Goal: Use online tool/utility: Utilize a website feature to perform a specific function

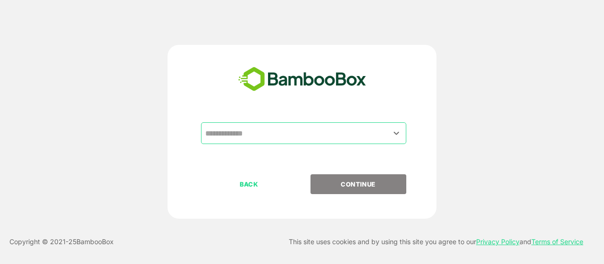
click at [250, 129] on input "text" at bounding box center [304, 133] width 202 height 18
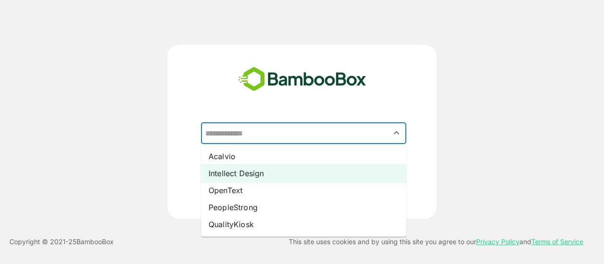
click at [237, 175] on li "Intellect Design" at bounding box center [303, 173] width 205 height 17
type input "**********"
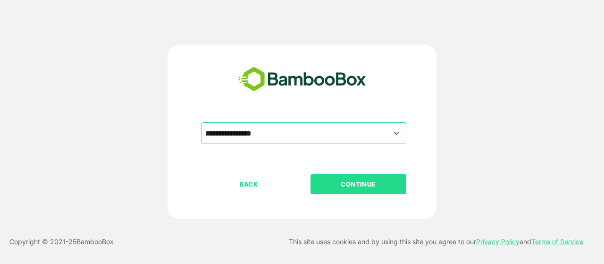
click at [370, 183] on p "CONTINUE" at bounding box center [358, 184] width 94 height 10
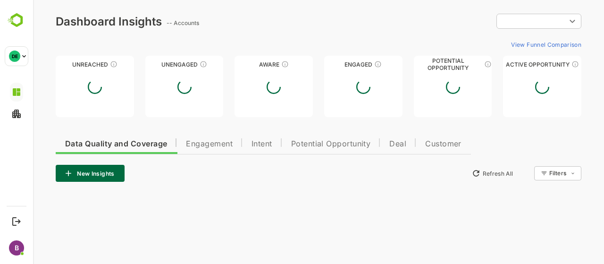
type input "**********"
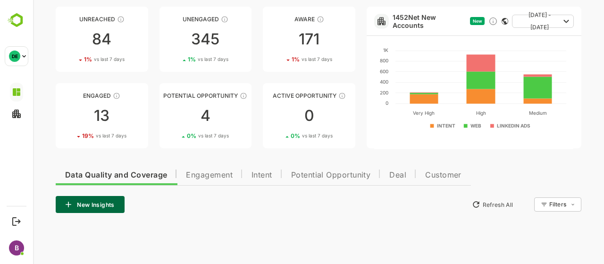
scroll to position [69, 0]
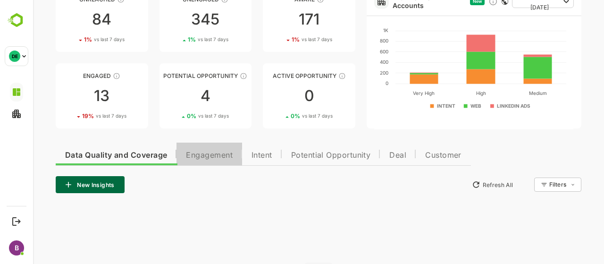
click at [212, 156] on span "Engagement" at bounding box center [209, 156] width 47 height 8
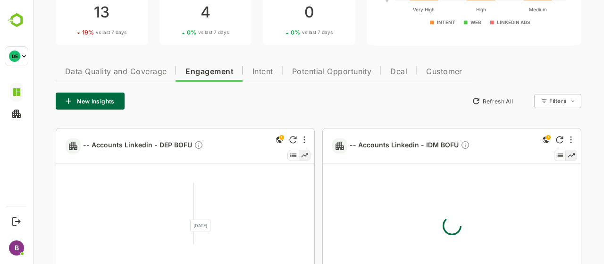
scroll to position [182, 0]
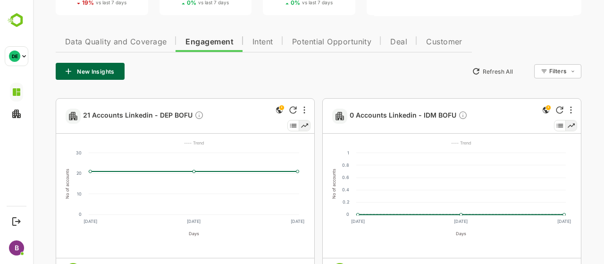
click at [310, 108] on div "21 Accounts Linkedin - DEP BOFU" at bounding box center [185, 116] width 258 height 35
click at [304, 109] on icon "More" at bounding box center [305, 110] width 2 height 8
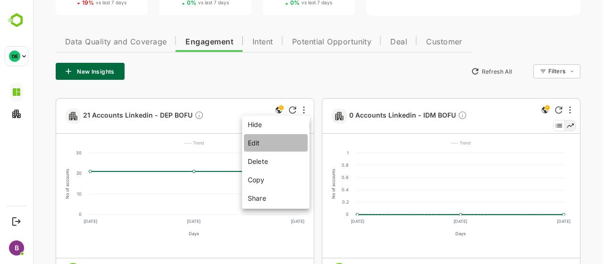
click at [269, 146] on li "Edit" at bounding box center [276, 142] width 64 height 17
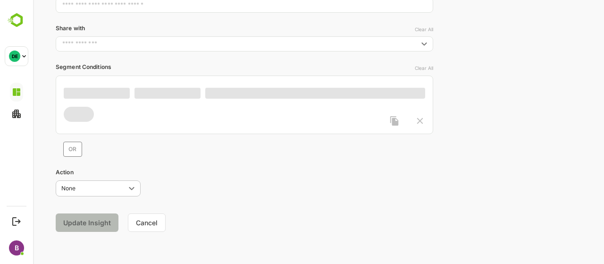
scroll to position [146, 0]
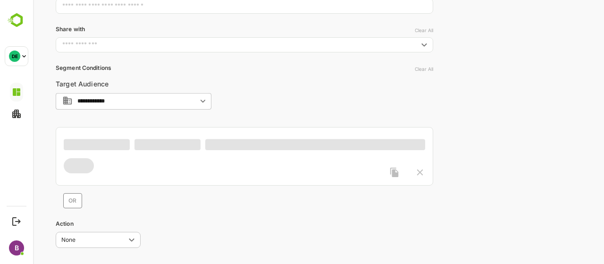
type input "**********"
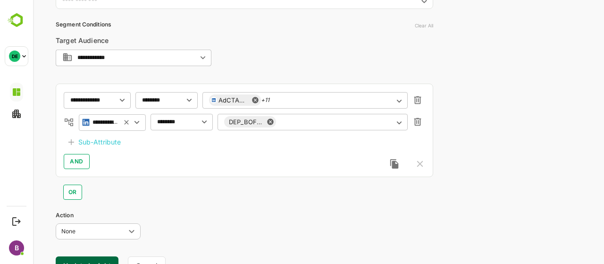
scroll to position [231, 0]
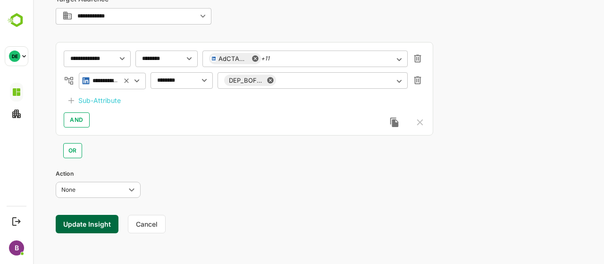
click at [148, 222] on button "Cancel" at bounding box center [147, 224] width 38 height 18
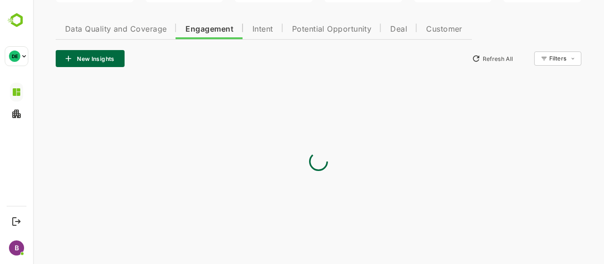
type input "**********"
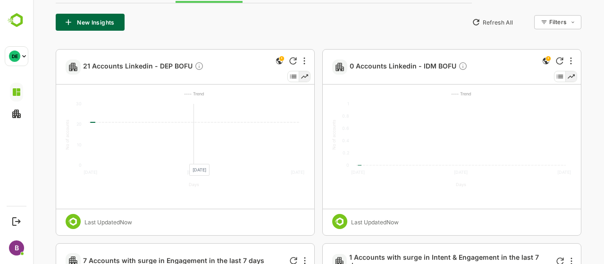
scroll to position [165, 0]
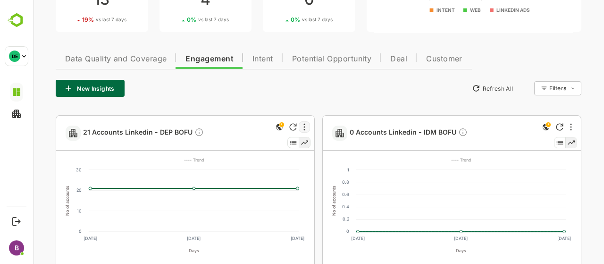
click at [305, 125] on icon "More" at bounding box center [305, 127] width 2 height 8
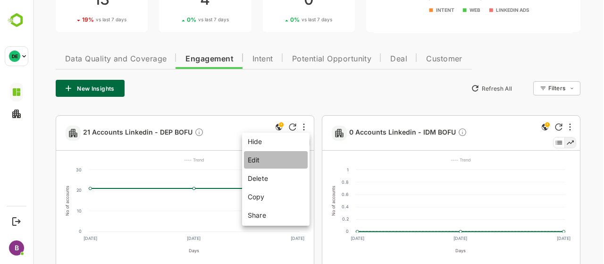
click at [255, 162] on li "Edit" at bounding box center [276, 159] width 64 height 17
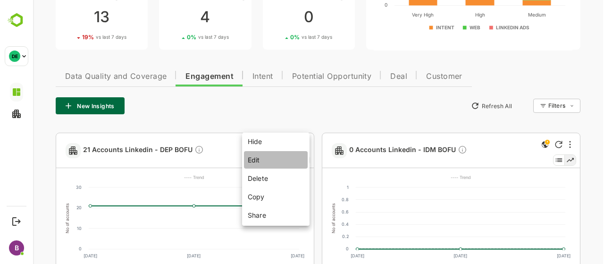
scroll to position [146, 0]
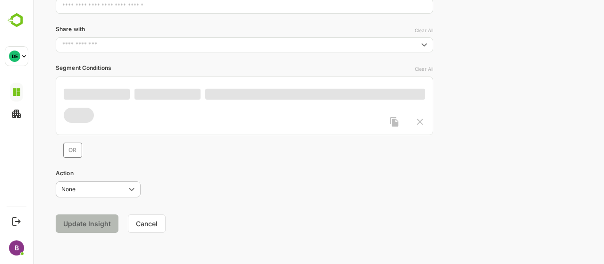
type input "**********"
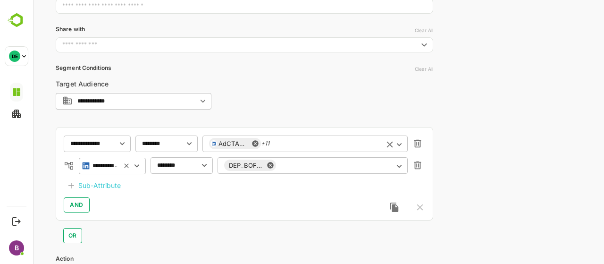
click at [319, 148] on div "AdCTAClick +11 ​" at bounding box center [305, 143] width 205 height 17
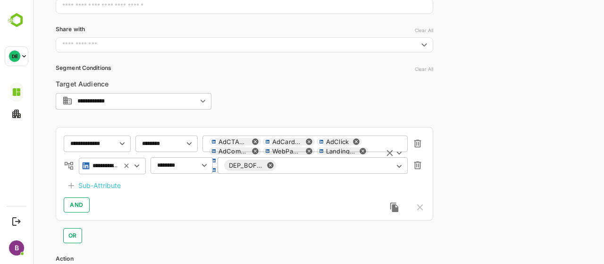
click at [378, 148] on div "AdCTAClick AdCardClick AdClick AdComments WebPageVisit LandingPageVisit AdLikes…" at bounding box center [305, 160] width 205 height 51
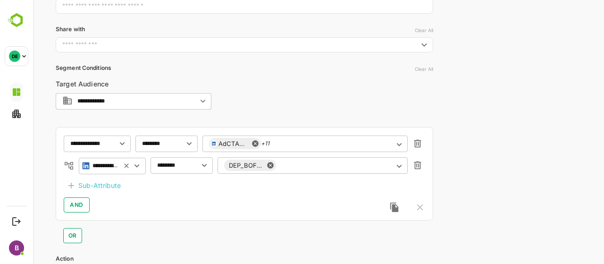
click at [203, 204] on div "AND" at bounding box center [245, 204] width 362 height 15
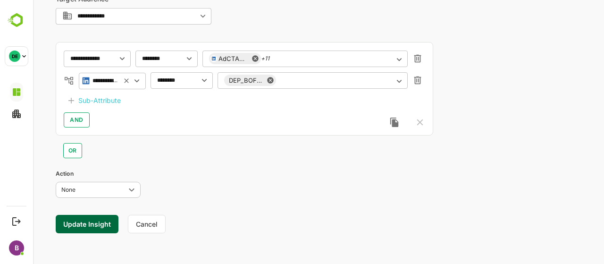
click at [148, 223] on button "Cancel" at bounding box center [147, 224] width 38 height 18
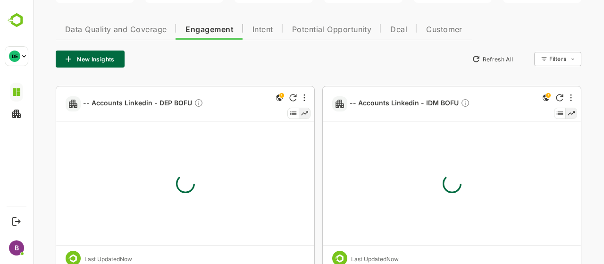
scroll to position [231, 0]
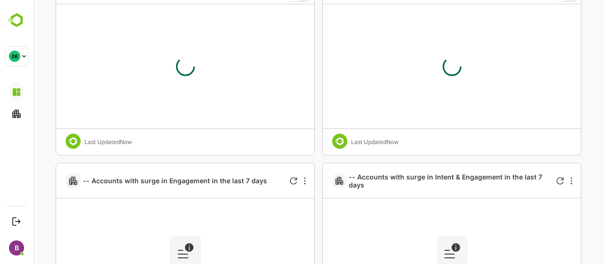
type input "**********"
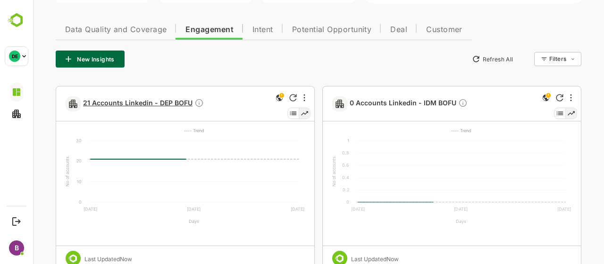
scroll to position [194, 0]
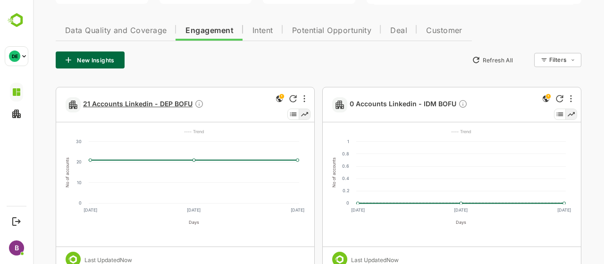
click at [164, 102] on span "21 Accounts Linkedin - DEP BOFU" at bounding box center [143, 104] width 121 height 11
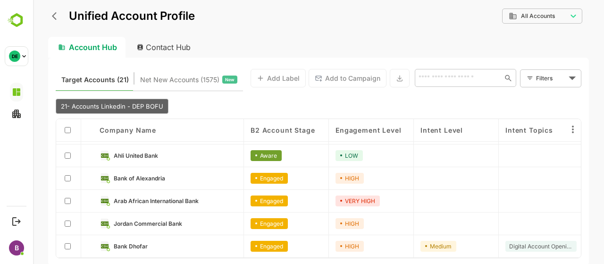
scroll to position [0, 0]
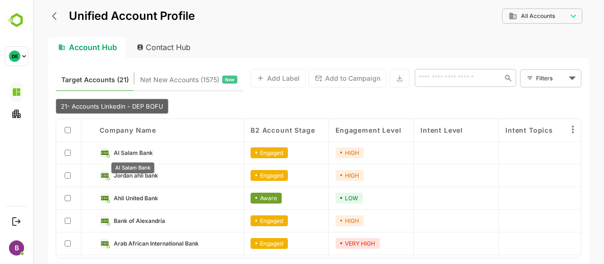
click at [138, 154] on span "Al Salam Bank" at bounding box center [133, 152] width 39 height 7
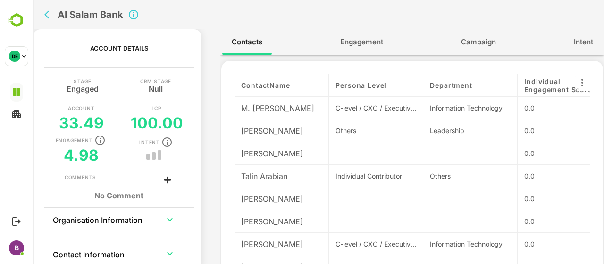
click at [373, 41] on span "Engagement" at bounding box center [361, 42] width 43 height 12
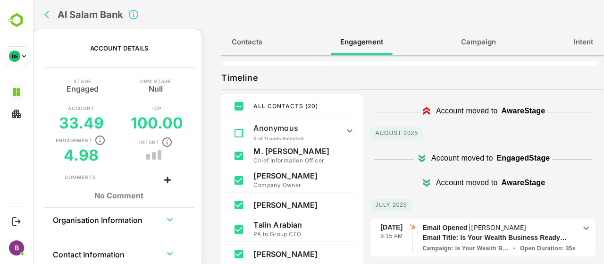
scroll to position [141, 0]
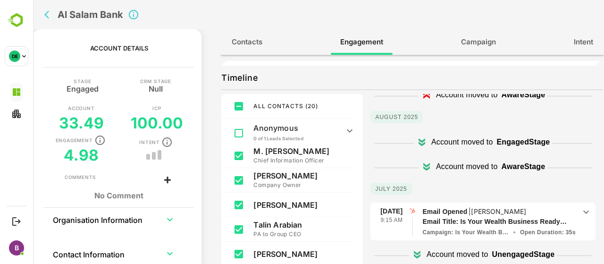
drag, startPoint x: 528, startPoint y: 209, endPoint x: 482, endPoint y: 209, distance: 45.8
click at [482, 209] on p "Email Opened | [PERSON_NAME]" at bounding box center [499, 211] width 153 height 10
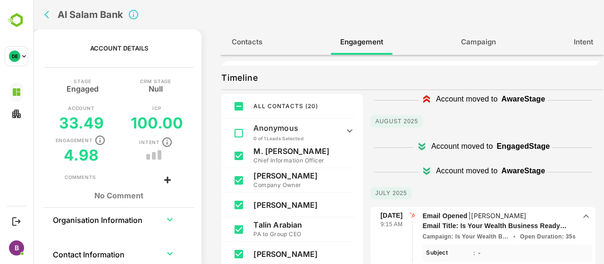
scroll to position [0, 0]
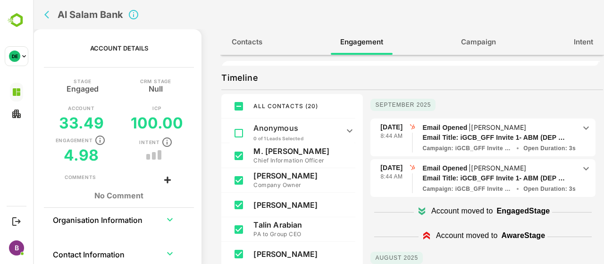
click at [536, 181] on p "Email Title: iGCB_GFF Invite 1- ABM (DEP & IDM)" at bounding box center [495, 178] width 145 height 10
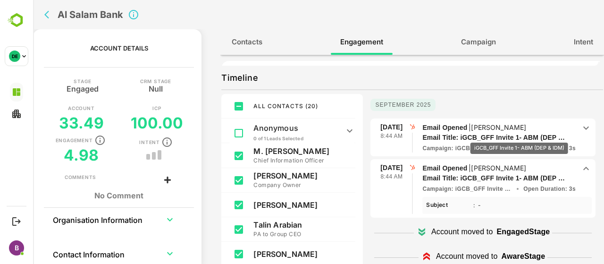
click at [519, 136] on p "Email Title: iGCB_GFF Invite 1- ABM (DEP & IDM)" at bounding box center [495, 138] width 145 height 10
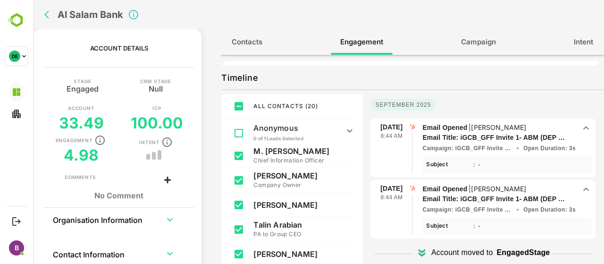
drag, startPoint x: 475, startPoint y: 126, endPoint x: 543, endPoint y: 123, distance: 67.6
click at [543, 123] on p "Email Opened | [PERSON_NAME]" at bounding box center [499, 127] width 153 height 10
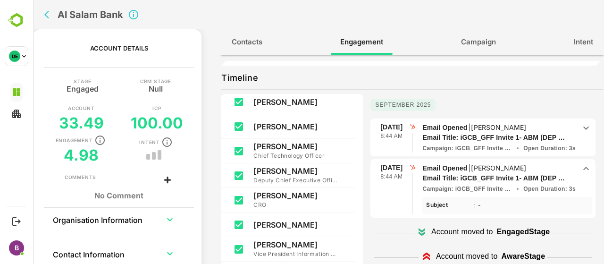
scroll to position [150, 0]
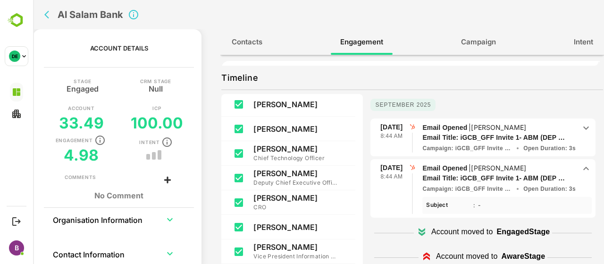
drag, startPoint x: 306, startPoint y: 246, endPoint x: 253, endPoint y: 247, distance: 53.4
click at [253, 247] on div "[PERSON_NAME] Vice President Information Technology" at bounding box center [288, 251] width 134 height 25
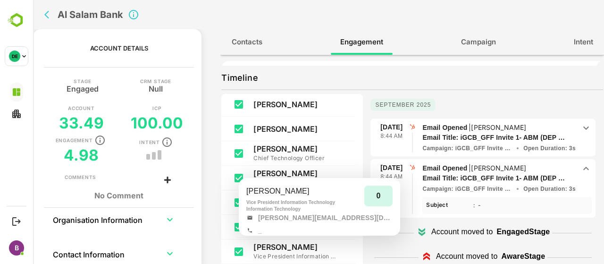
copy p "[PERSON_NAME]"
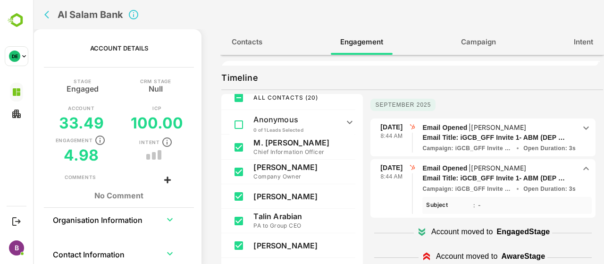
scroll to position [0, 0]
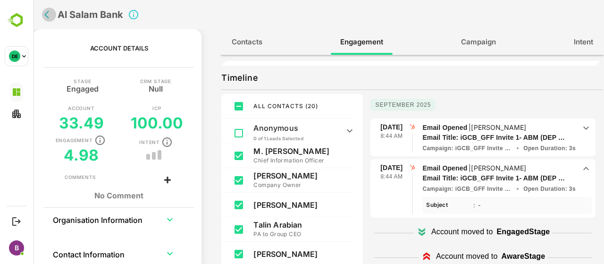
click at [48, 16] on icon "back" at bounding box center [48, 14] width 9 height 9
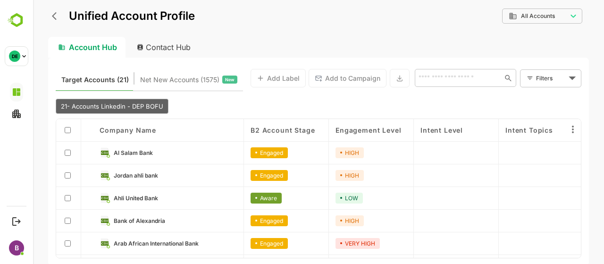
click at [71, 130] on div at bounding box center [68, 130] width 11 height 9
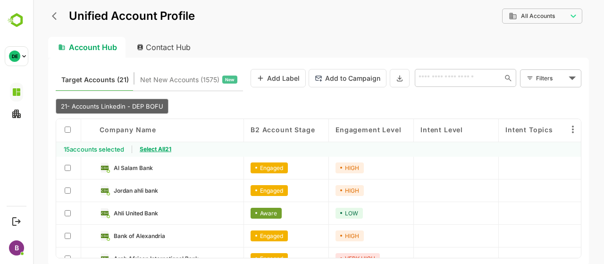
click at [168, 148] on span "Select All 21" at bounding box center [156, 148] width 32 height 7
click at [402, 72] on button at bounding box center [400, 78] width 20 height 18
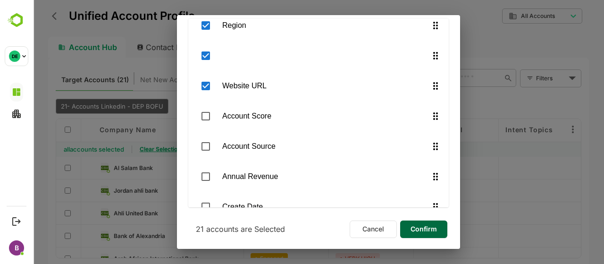
scroll to position [470, 0]
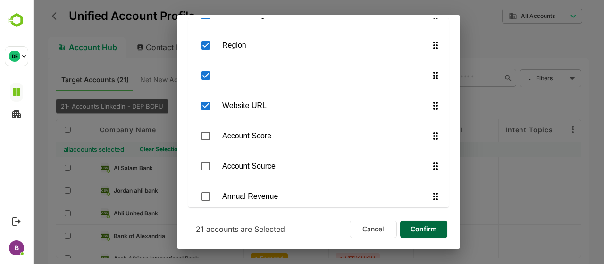
click at [417, 223] on span "Confirm" at bounding box center [424, 229] width 32 height 12
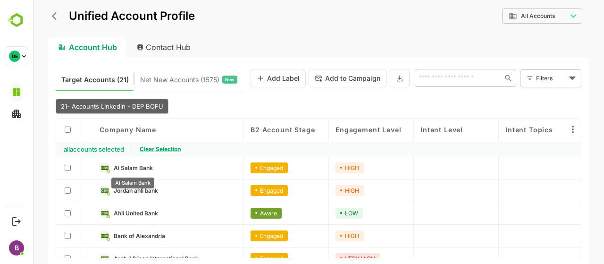
click at [137, 170] on span "Al Salam Bank" at bounding box center [133, 167] width 39 height 7
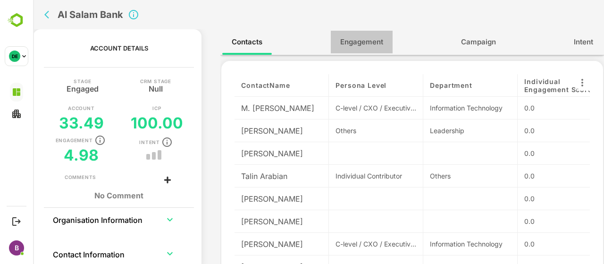
click at [372, 49] on button "Engagement" at bounding box center [362, 42] width 62 height 23
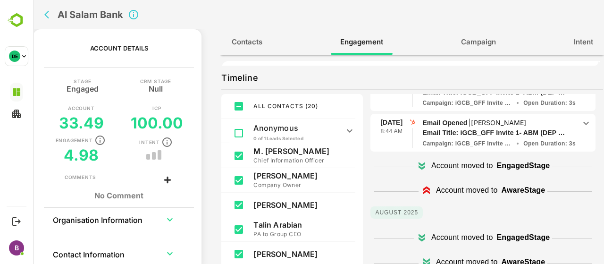
scroll to position [47, 0]
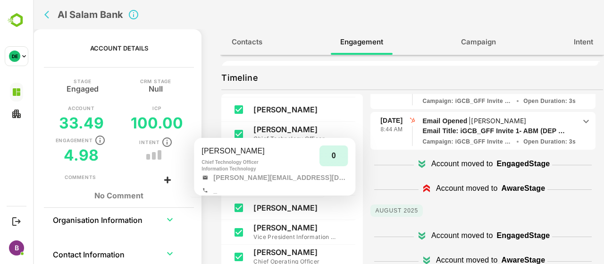
click at [257, 129] on p "[PERSON_NAME]" at bounding box center [296, 129] width 85 height 9
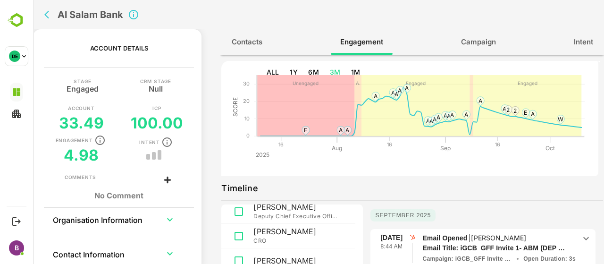
scroll to position [0, 0]
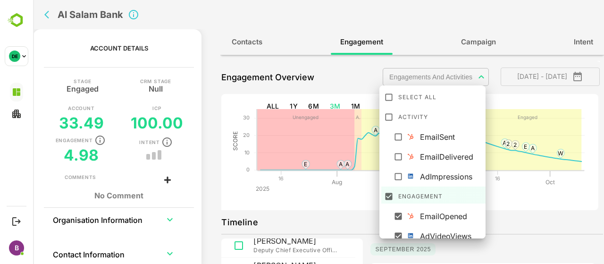
click at [472, 74] on body "**********" at bounding box center [318, 132] width 571 height 264
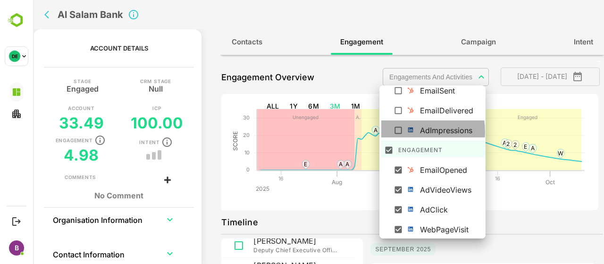
click at [406, 132] on div at bounding box center [401, 129] width 16 height 8
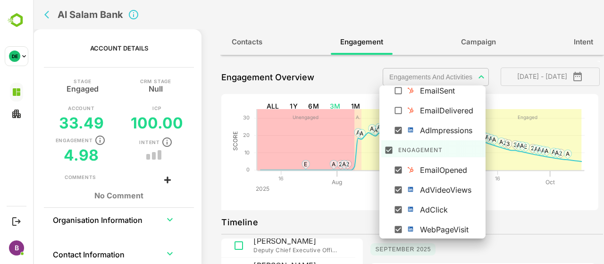
click at [515, 223] on div at bounding box center [318, 132] width 571 height 264
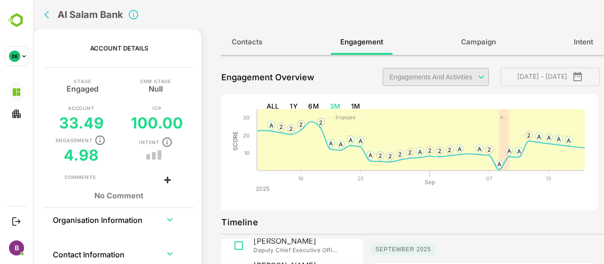
scroll to position [0, 0]
click at [309, 107] on button "6M" at bounding box center [314, 106] width 18 height 17
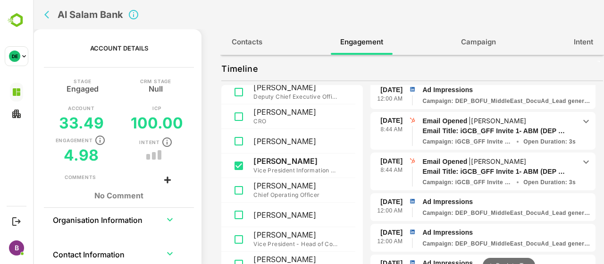
scroll to position [337, 0]
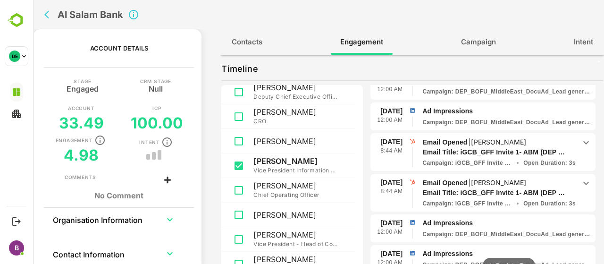
drag, startPoint x: 520, startPoint y: 179, endPoint x: 476, endPoint y: 181, distance: 44.4
click at [476, 181] on p "| [PERSON_NAME]" at bounding box center [497, 182] width 60 height 8
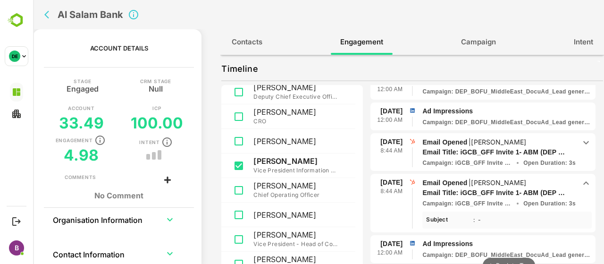
drag, startPoint x: 476, startPoint y: 175, endPoint x: 524, endPoint y: 182, distance: 48.6
click at [524, 182] on div "[DATE] 8:44 AM Email Opened | [PERSON_NAME] Email Title: iGCB_GFF Invite 1- ABM…" at bounding box center [483, 203] width 225 height 59
drag, startPoint x: 524, startPoint y: 179, endPoint x: 485, endPoint y: 182, distance: 38.8
click at [485, 182] on p "Email Opened | [PERSON_NAME]" at bounding box center [499, 183] width 153 height 10
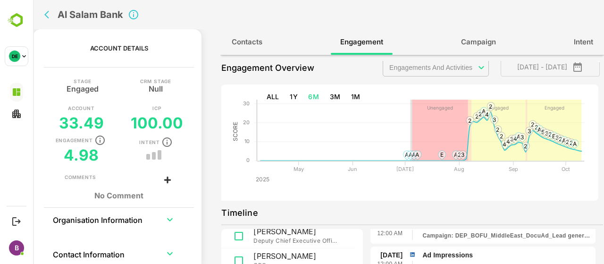
scroll to position [0, 0]
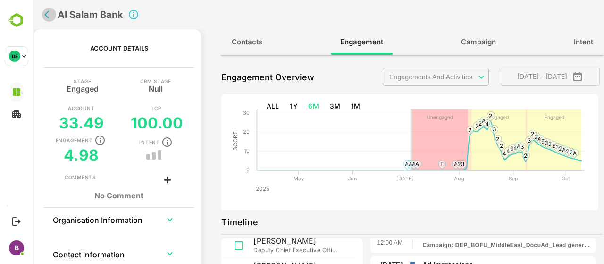
click at [46, 18] on icon "back" at bounding box center [48, 14] width 9 height 9
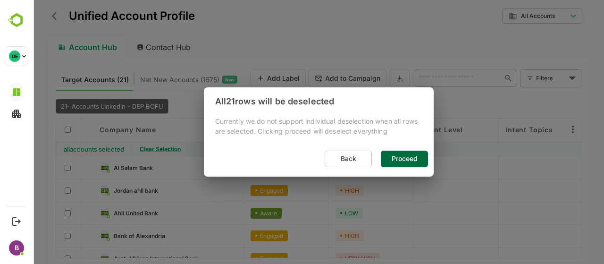
click at [409, 159] on span "Proceed" at bounding box center [405, 159] width 32 height 12
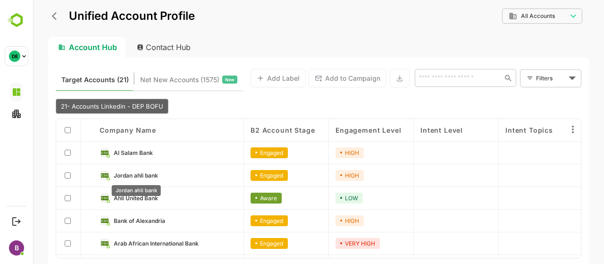
click at [144, 172] on span "Jordan ahli bank" at bounding box center [136, 175] width 44 height 7
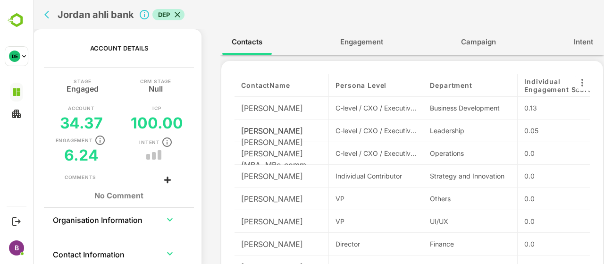
click at [389, 35] on button "Engagement" at bounding box center [362, 42] width 62 height 23
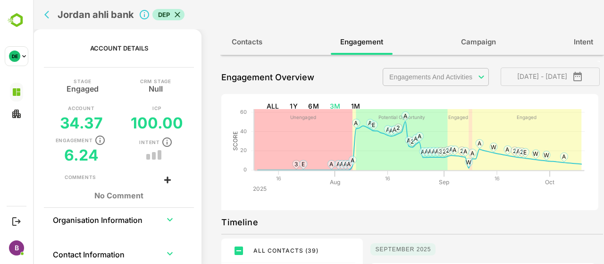
click at [470, 76] on body "**********" at bounding box center [318, 132] width 571 height 264
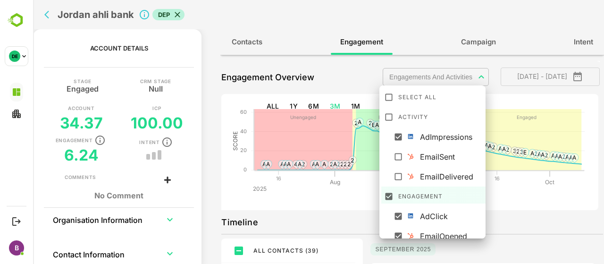
click at [523, 202] on div at bounding box center [318, 132] width 571 height 264
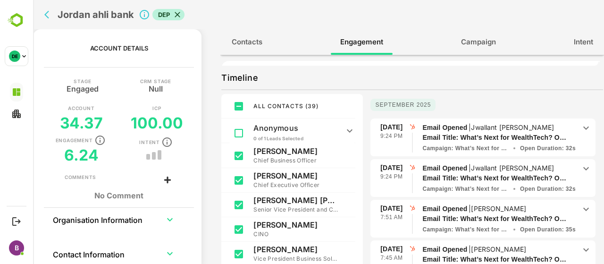
click at [45, 9] on button "back" at bounding box center [49, 15] width 14 height 14
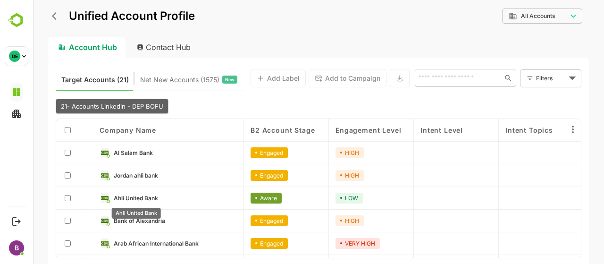
click at [148, 198] on span "Ahli United Bank" at bounding box center [136, 198] width 44 height 7
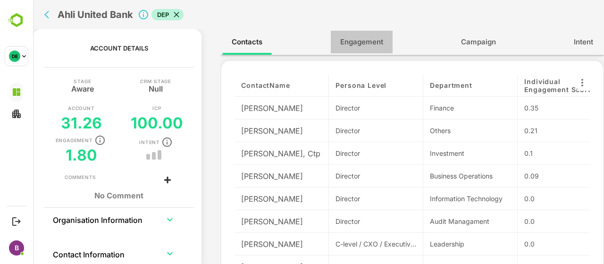
click at [361, 39] on span "Engagement" at bounding box center [361, 42] width 43 height 12
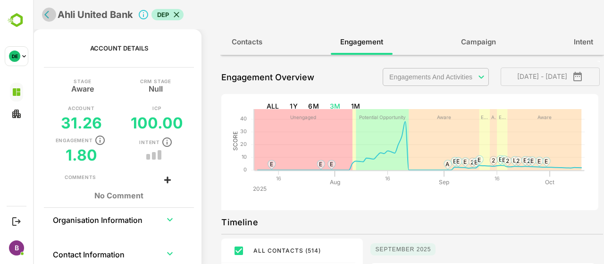
click at [48, 17] on icon "back" at bounding box center [46, 15] width 5 height 8
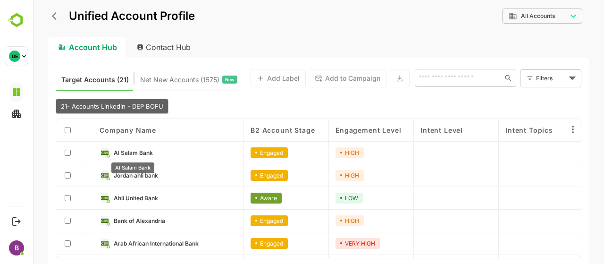
click at [131, 152] on span "Al Salam Bank" at bounding box center [133, 152] width 39 height 7
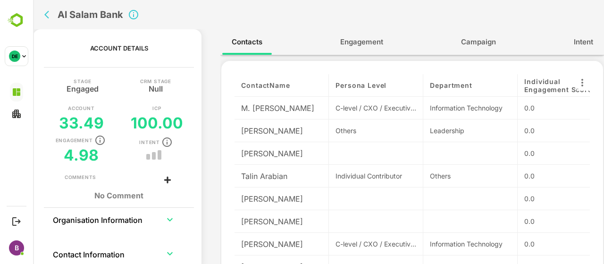
click at [356, 37] on span "Engagement" at bounding box center [361, 42] width 43 height 12
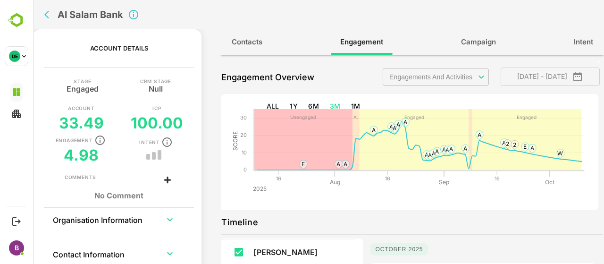
click at [466, 71] on body "**********" at bounding box center [318, 132] width 571 height 264
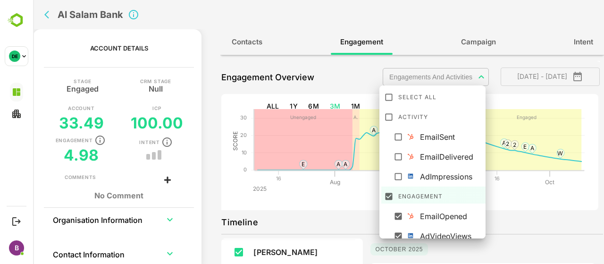
scroll to position [46, 0]
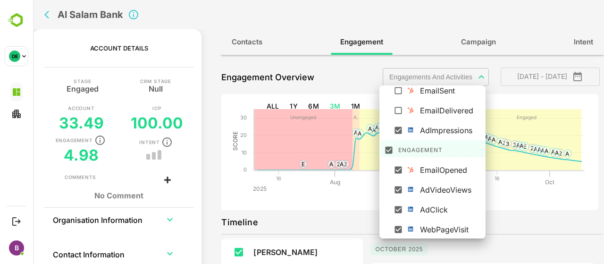
click at [502, 203] on div at bounding box center [318, 132] width 571 height 264
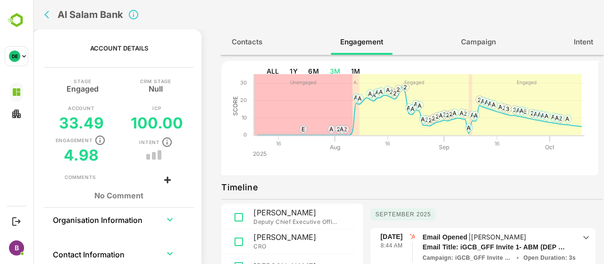
scroll to position [0, 0]
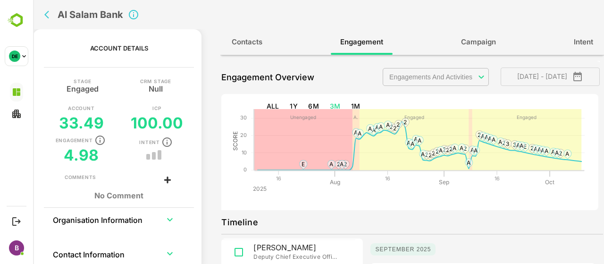
click at [449, 76] on body "**********" at bounding box center [318, 132] width 571 height 264
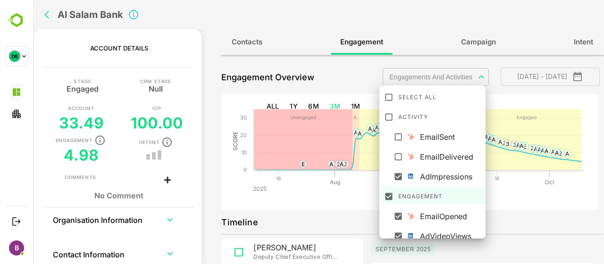
scroll to position [46, 0]
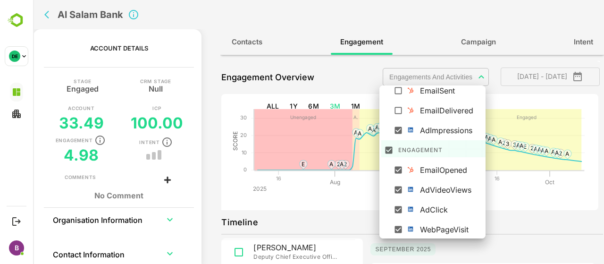
click at [519, 227] on div at bounding box center [318, 132] width 571 height 264
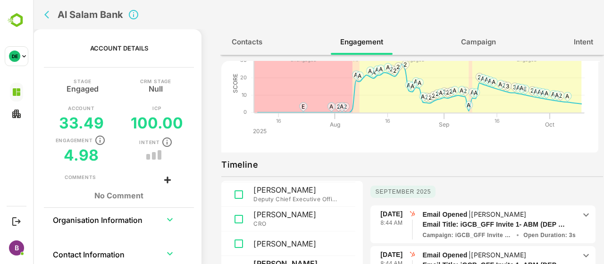
scroll to position [0, 0]
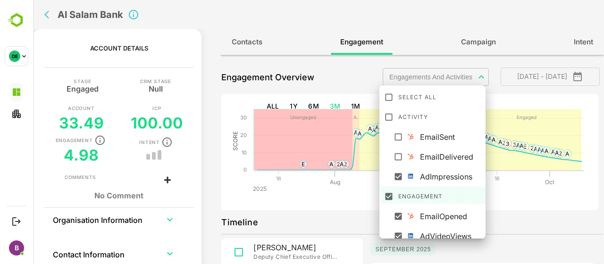
click at [425, 74] on body "**********" at bounding box center [318, 132] width 571 height 264
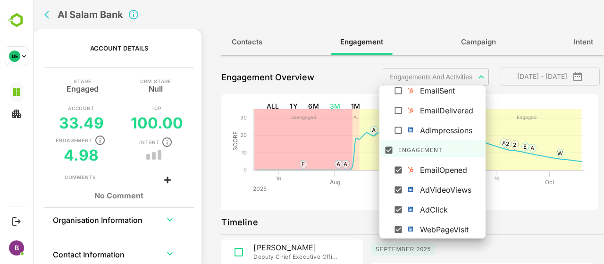
click at [403, 131] on div at bounding box center [401, 129] width 16 height 8
click at [536, 229] on div at bounding box center [318, 132] width 571 height 264
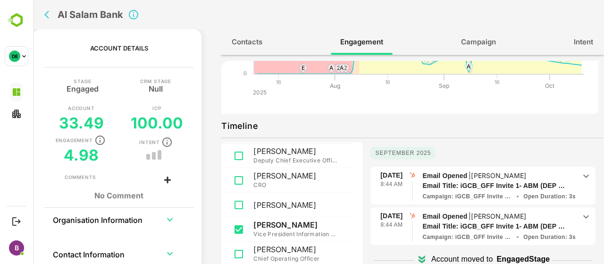
scroll to position [0, 0]
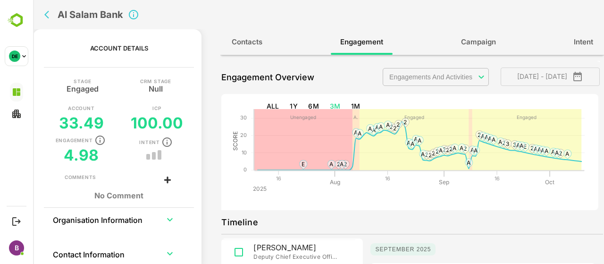
click at [431, 75] on body "**********" at bounding box center [318, 132] width 571 height 264
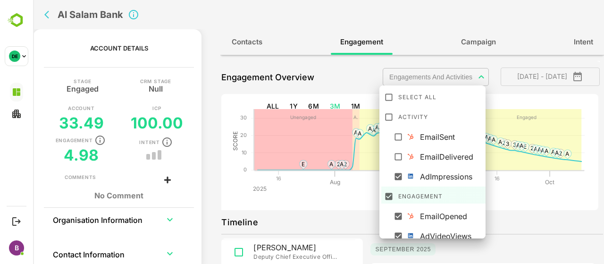
click at [249, 78] on div at bounding box center [318, 132] width 571 height 264
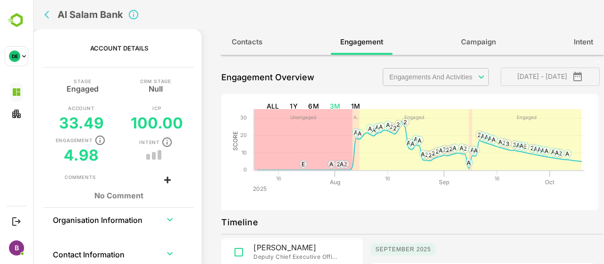
click at [45, 13] on icon "back" at bounding box center [48, 14] width 9 height 9
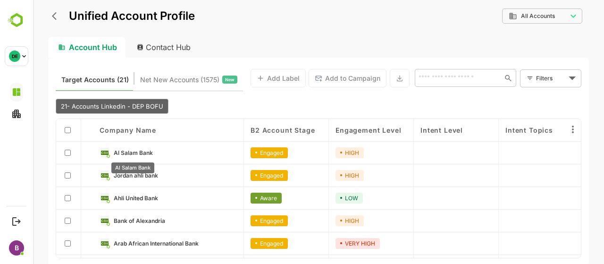
click at [130, 152] on span "Al Salam Bank" at bounding box center [133, 152] width 39 height 7
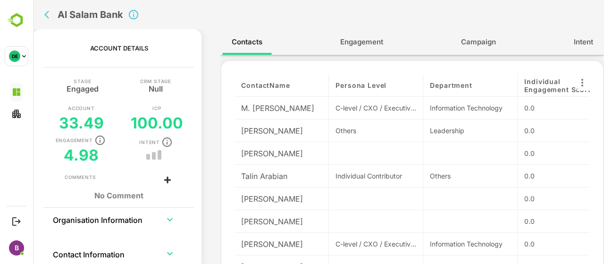
click at [359, 38] on span "Engagement" at bounding box center [361, 42] width 43 height 12
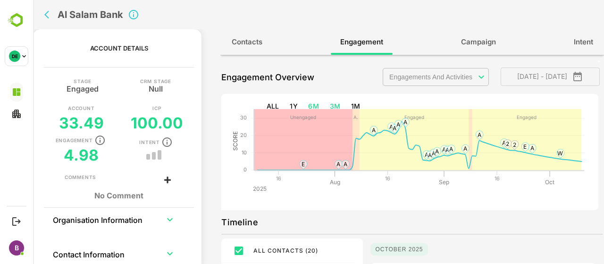
click at [306, 102] on button "6M" at bounding box center [314, 106] width 18 height 17
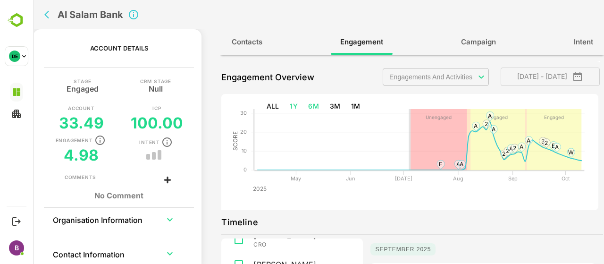
click at [294, 104] on button "1Y" at bounding box center [294, 106] width 16 height 17
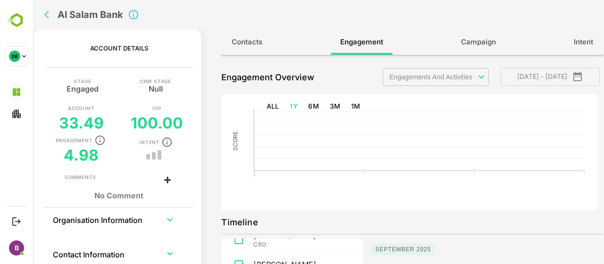
type input "**********"
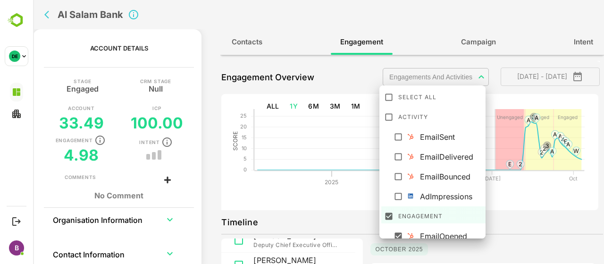
click at [440, 78] on body "**********" at bounding box center [318, 132] width 571 height 264
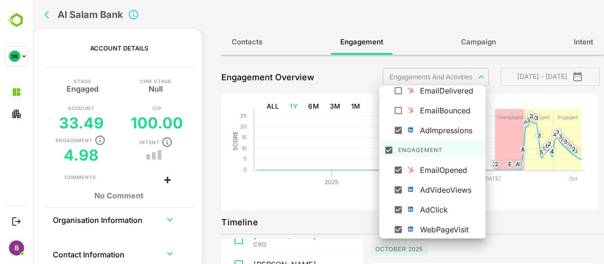
click at [317, 106] on div at bounding box center [318, 132] width 571 height 264
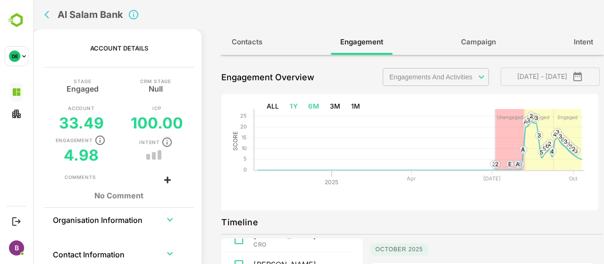
click at [314, 104] on button "6M" at bounding box center [314, 106] width 18 height 17
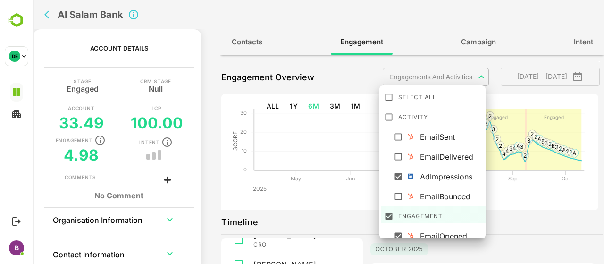
click at [435, 71] on body "**********" at bounding box center [318, 132] width 571 height 264
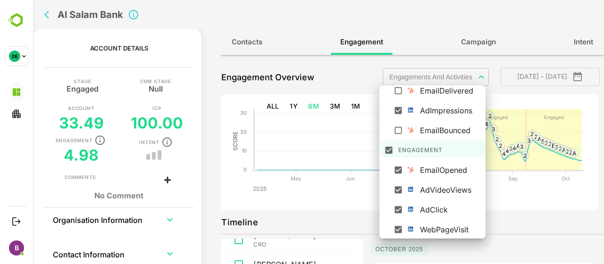
click at [519, 219] on div at bounding box center [318, 132] width 571 height 264
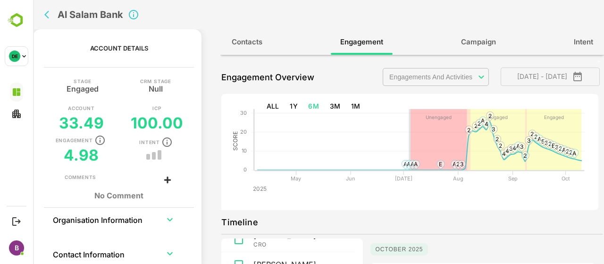
click at [520, 203] on div "Select All Activity EmailSent EmailDelivered AdImpressions EmailBounced Engagem…" at bounding box center [318, 132] width 571 height 264
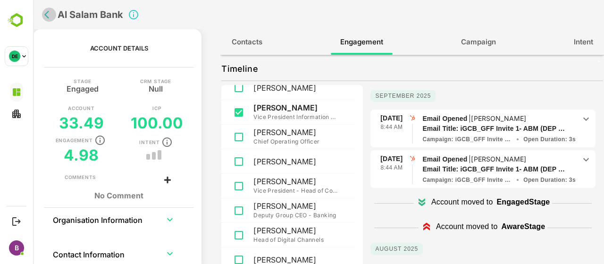
click at [46, 15] on icon "back" at bounding box center [48, 14] width 9 height 9
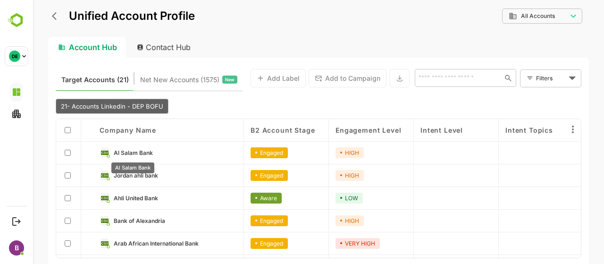
click at [130, 153] on span "Al Salam Bank" at bounding box center [133, 152] width 39 height 7
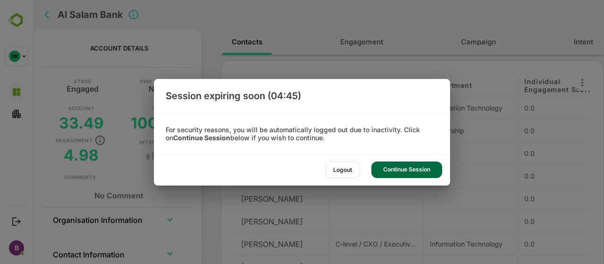
click at [387, 170] on div "Continue Session" at bounding box center [407, 169] width 71 height 17
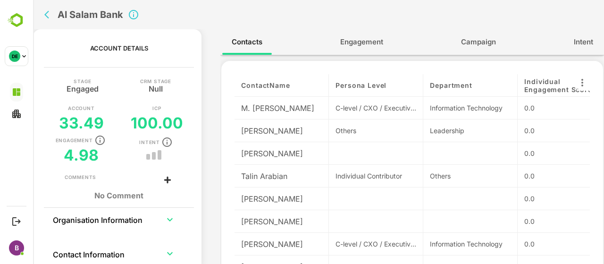
click at [350, 43] on span "Engagement" at bounding box center [361, 42] width 43 height 12
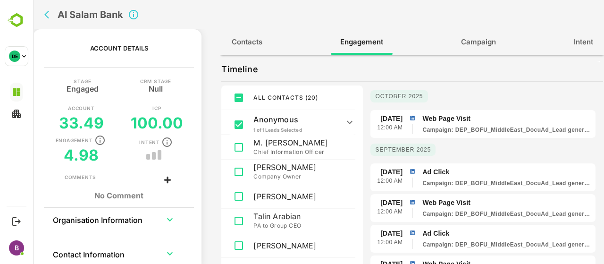
scroll to position [153, 0]
click at [348, 121] on icon at bounding box center [350, 121] width 6 height 3
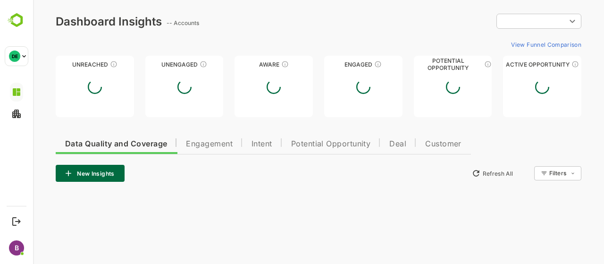
scroll to position [0, 0]
type input "**********"
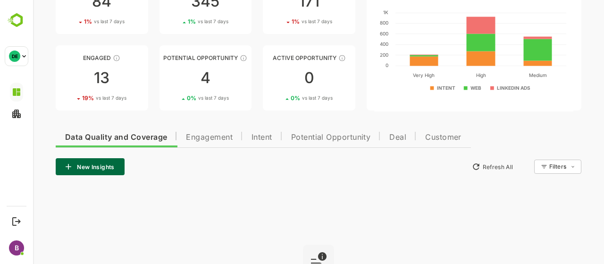
scroll to position [119, 0]
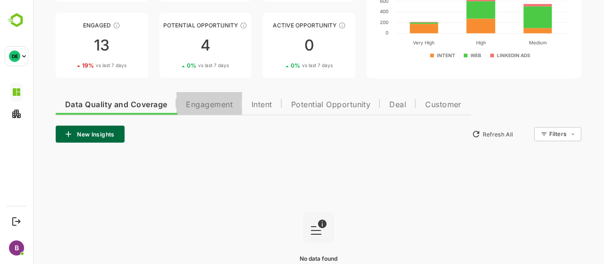
click at [210, 111] on button "Engagement" at bounding box center [210, 103] width 66 height 23
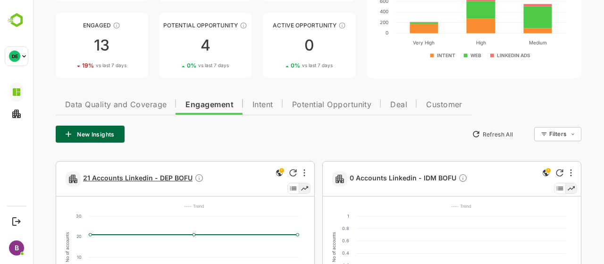
click at [118, 176] on span "21 Accounts Linkedin - DEP BOFU" at bounding box center [143, 178] width 121 height 11
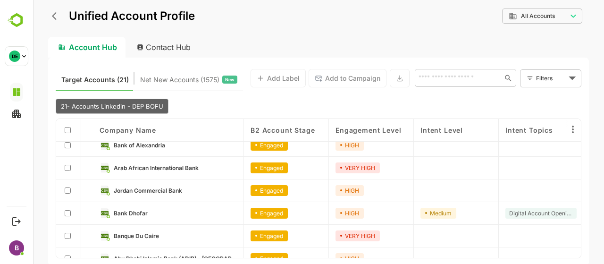
scroll to position [0, 0]
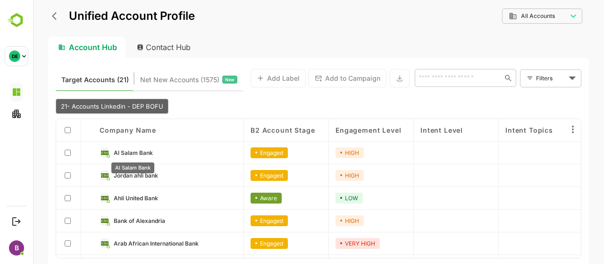
click at [125, 153] on span "Al Salam Bank" at bounding box center [133, 152] width 39 height 7
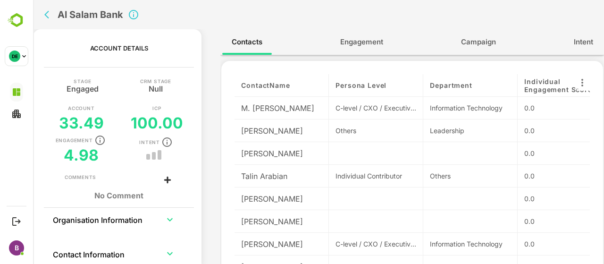
click at [374, 39] on span "Engagement" at bounding box center [361, 42] width 43 height 12
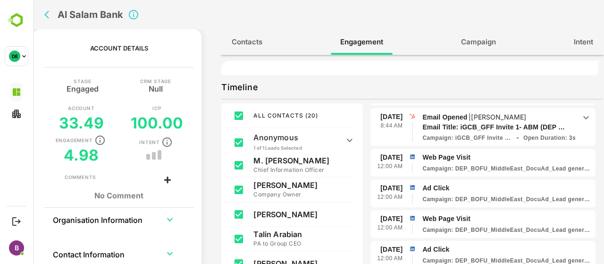
scroll to position [148, 0]
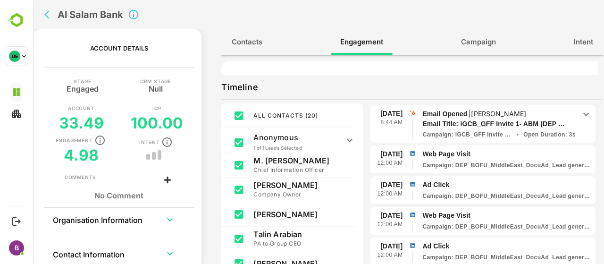
click at [351, 143] on icon at bounding box center [349, 140] width 11 height 11
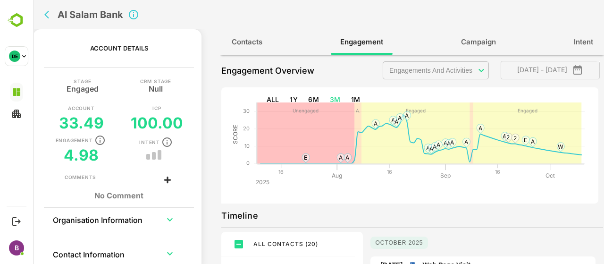
scroll to position [0, 0]
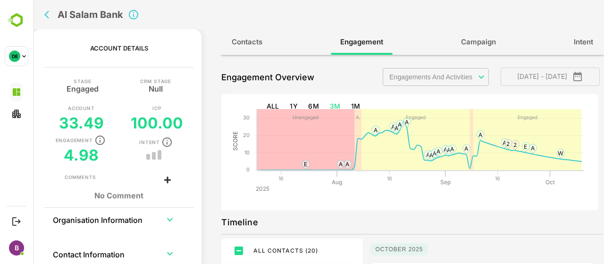
click at [437, 73] on body "**********" at bounding box center [318, 132] width 571 height 264
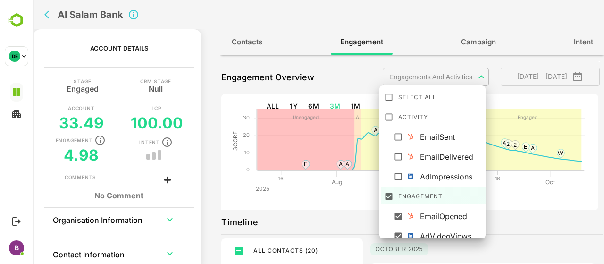
scroll to position [46, 0]
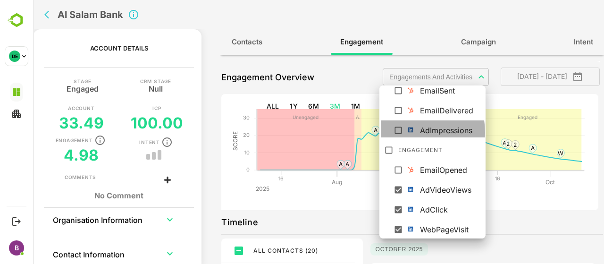
click at [410, 132] on img at bounding box center [411, 130] width 8 height 8
click at [413, 131] on img at bounding box center [411, 130] width 8 height 8
click at [522, 227] on div at bounding box center [318, 132] width 571 height 264
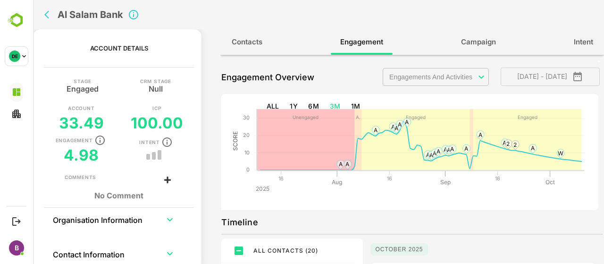
click at [426, 68] on body "**********" at bounding box center [318, 132] width 571 height 264
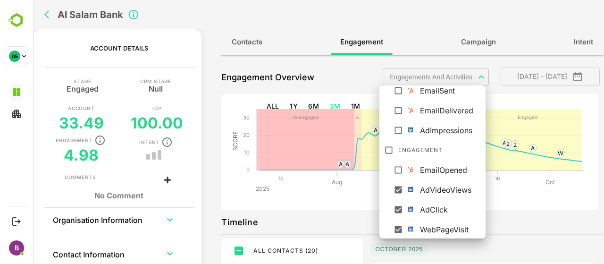
click at [412, 127] on img at bounding box center [411, 130] width 8 height 8
click at [507, 207] on div at bounding box center [318, 132] width 571 height 264
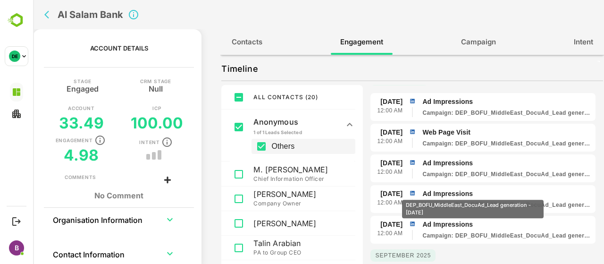
scroll to position [0, 0]
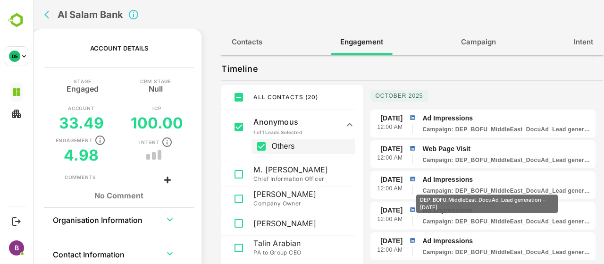
click at [487, 188] on p "Campaign : DEP_BOFU_MiddleEast_DocuAd_Lead generation - [DATE]" at bounding box center [508, 191] width 170 height 8
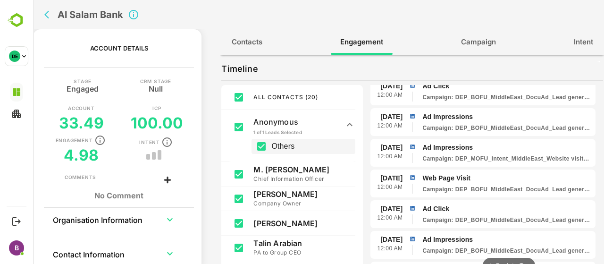
scroll to position [519, 0]
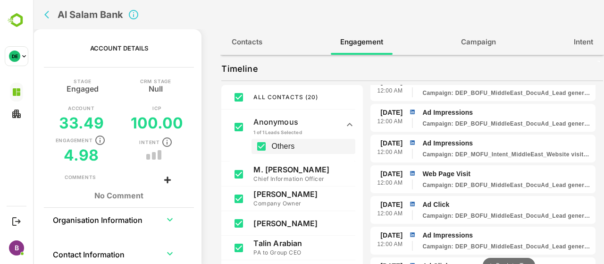
click at [442, 177] on p "Web Page Visit" at bounding box center [508, 174] width 170 height 10
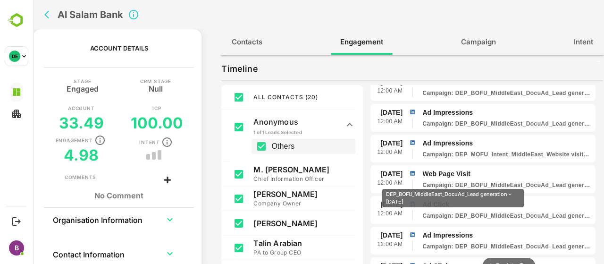
click at [453, 182] on p "Campaign : DEP_BOFU_MiddleEast_DocuAd_Lead generation - [DATE]" at bounding box center [508, 185] width 170 height 8
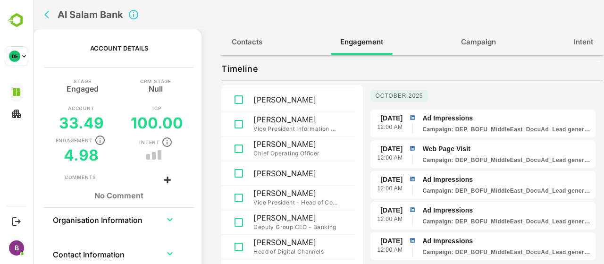
scroll to position [302, 0]
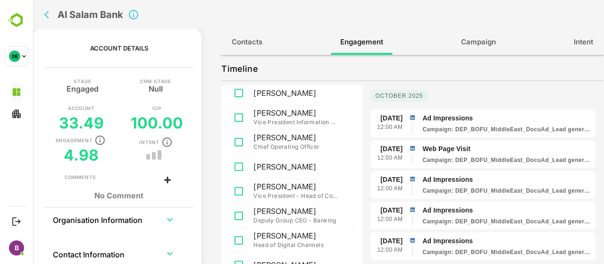
click at [329, 195] on p "Vice President - Head of Corporate Banking" at bounding box center [296, 195] width 85 height 9
click at [265, 187] on p "[PERSON_NAME]" at bounding box center [296, 186] width 85 height 9
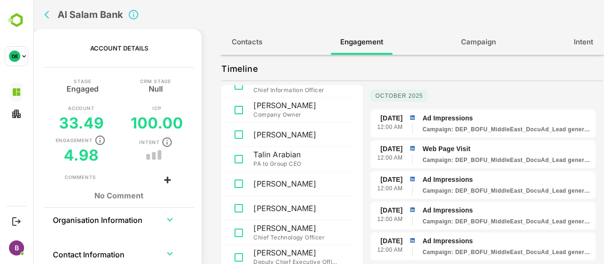
scroll to position [86, 0]
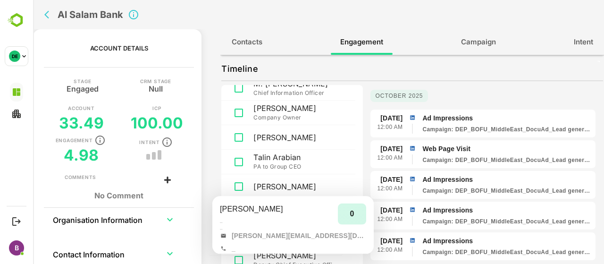
click at [276, 187] on p "[PERSON_NAME]" at bounding box center [296, 186] width 85 height 9
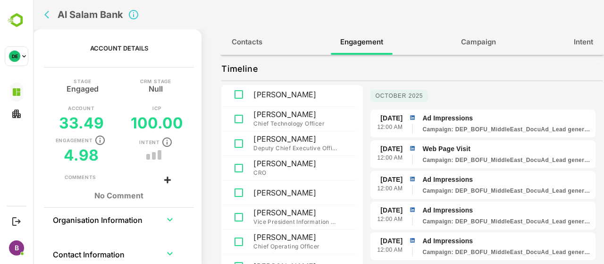
scroll to position [350, 0]
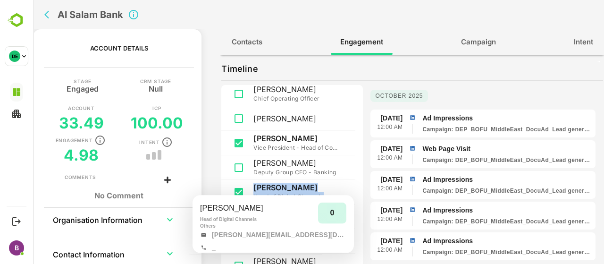
drag, startPoint x: 327, startPoint y: 195, endPoint x: 256, endPoint y: 187, distance: 71.3
click at [256, 187] on div "[PERSON_NAME] Head of Digital Channels" at bounding box center [296, 192] width 85 height 19
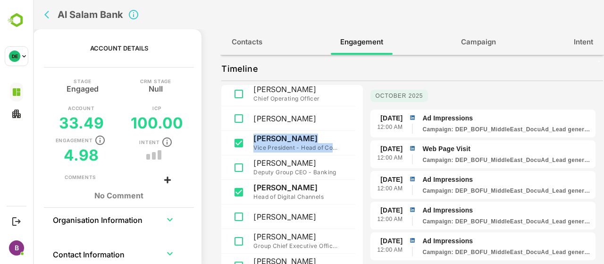
drag, startPoint x: 254, startPoint y: 136, endPoint x: 351, endPoint y: 149, distance: 98.6
click at [351, 149] on div "[PERSON_NAME] Vice President - Head of Corporate Banking" at bounding box center [288, 143] width 134 height 25
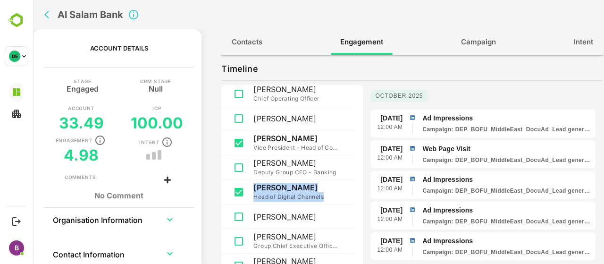
drag, startPoint x: 255, startPoint y: 187, endPoint x: 330, endPoint y: 195, distance: 75.0
click at [330, 195] on div "[PERSON_NAME] Head of Digital Channels" at bounding box center [296, 192] width 85 height 19
copy div "[PERSON_NAME] Head of Digital Channels"
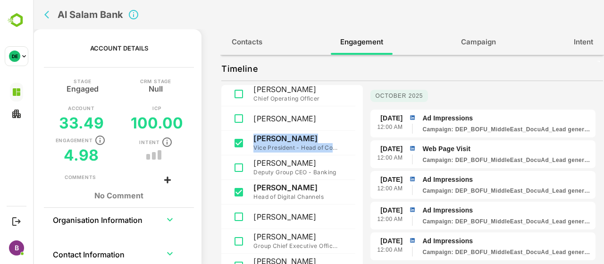
drag, startPoint x: 255, startPoint y: 137, endPoint x: 346, endPoint y: 147, distance: 91.1
click at [346, 147] on div "[PERSON_NAME] Vice President - Head of Corporate Banking" at bounding box center [301, 143] width 94 height 19
copy div "[PERSON_NAME] Vice President - Head of Corpor"
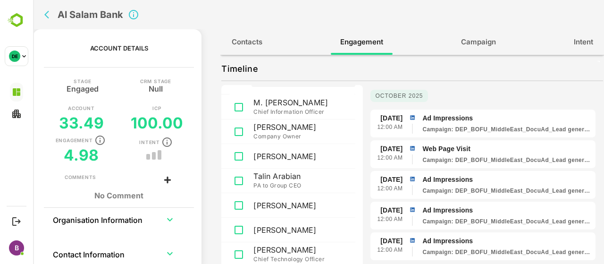
scroll to position [67, 0]
click at [45, 18] on icon "back" at bounding box center [48, 14] width 9 height 9
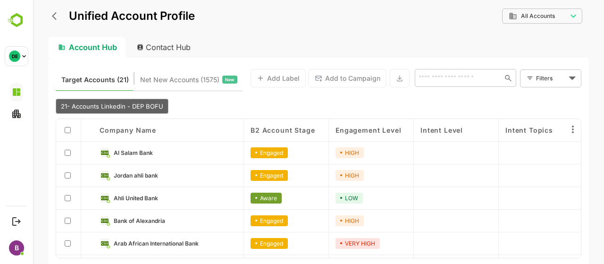
click at [55, 21] on button "back" at bounding box center [57, 16] width 14 height 14
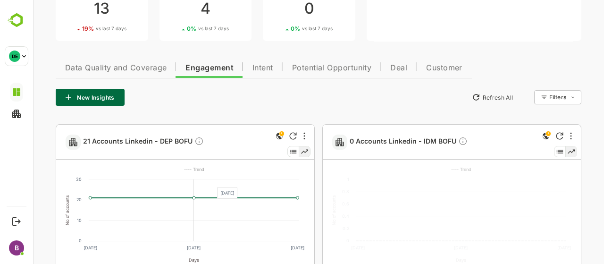
scroll to position [157, 0]
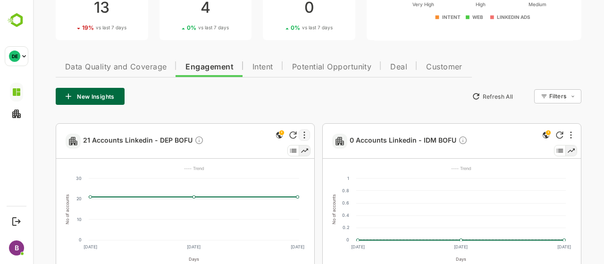
click at [303, 130] on div at bounding box center [304, 134] width 11 height 11
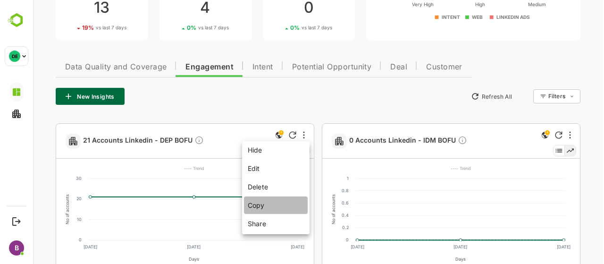
click at [266, 207] on li "Copy" at bounding box center [276, 204] width 64 height 17
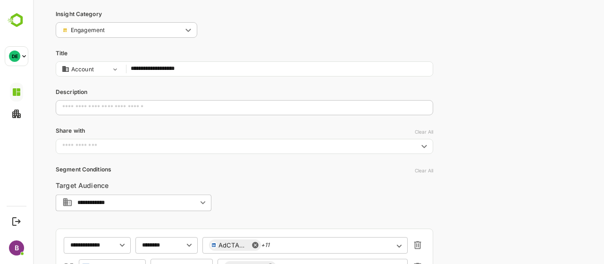
scroll to position [0, 0]
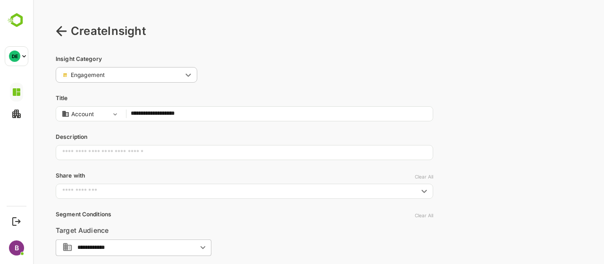
click at [176, 112] on input "**********" at bounding box center [279, 114] width 297 height 12
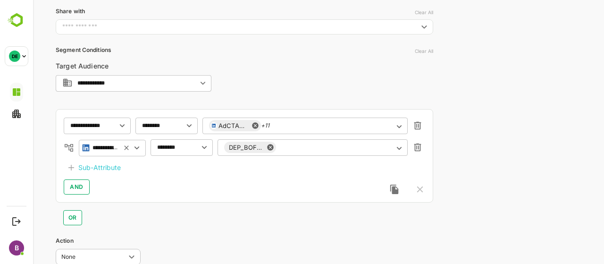
scroll to position [198, 0]
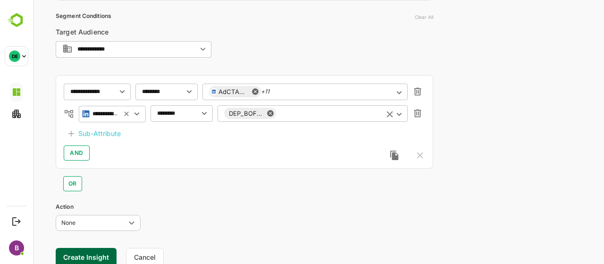
type input "**********"
click at [304, 113] on input "text" at bounding box center [326, 113] width 101 height 7
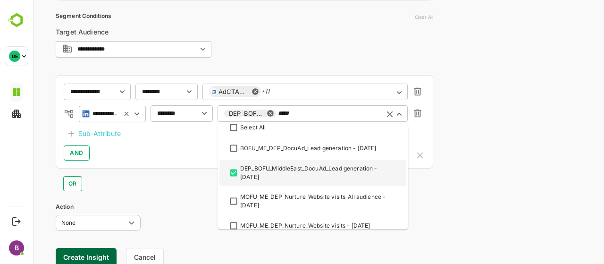
scroll to position [0, 0]
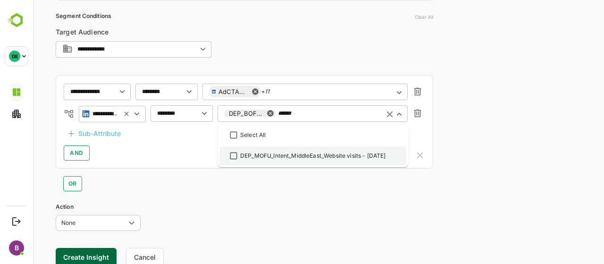
click at [254, 156] on div "DEP_MOFU_Intent_MiddleEast_Website visits - [DATE]" at bounding box center [313, 156] width 146 height 8
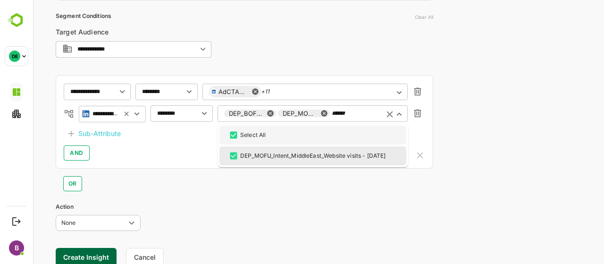
click at [270, 114] on icon at bounding box center [271, 114] width 8 height 8
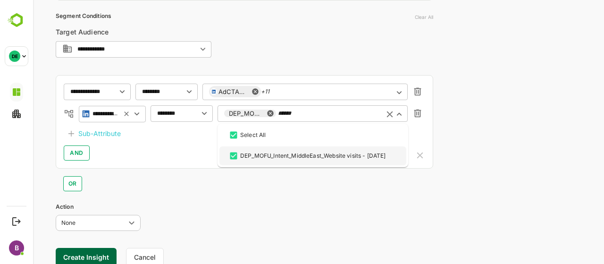
type input "******"
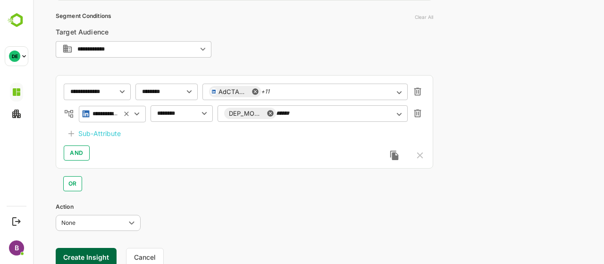
click at [205, 162] on div "**********" at bounding box center [245, 121] width 378 height 93
click at [298, 96] on div "AdCTAClick +11 ​" at bounding box center [305, 91] width 205 height 17
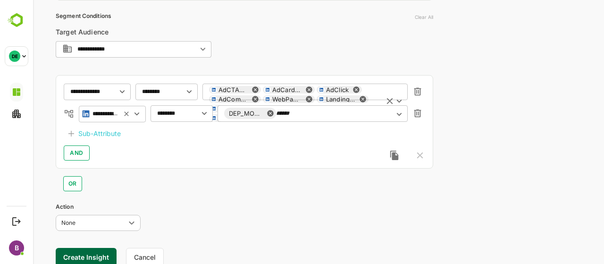
click at [298, 96] on div "WebPageVisit" at bounding box center [286, 99] width 29 height 6
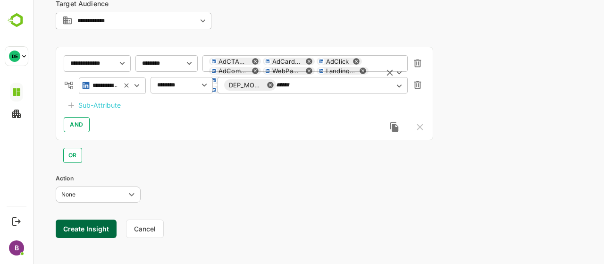
scroll to position [231, 0]
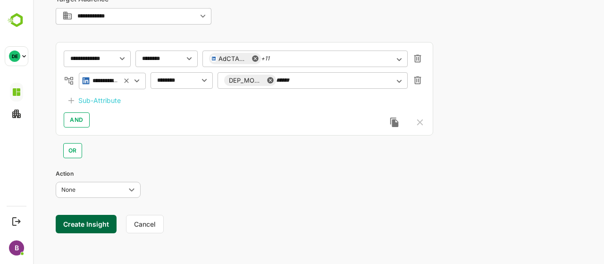
click at [82, 220] on button "Create Insight" at bounding box center [86, 224] width 61 height 18
click at [175, 230] on link "View" at bounding box center [172, 234] width 21 height 11
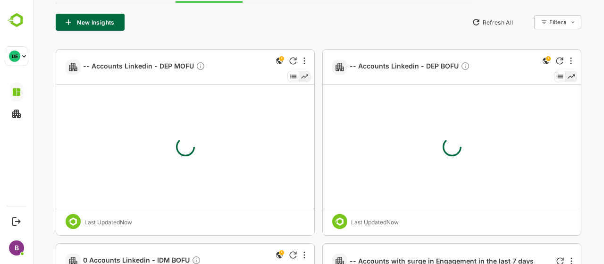
type input "**********"
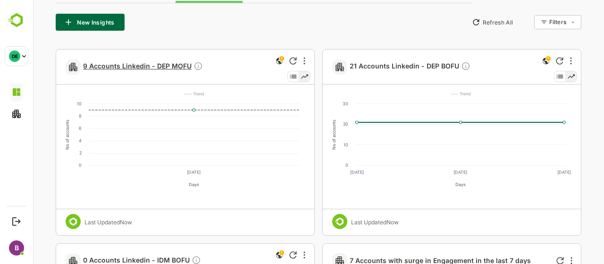
click at [147, 65] on span "9 Accounts Linkedin - DEP MOFU" at bounding box center [143, 66] width 120 height 11
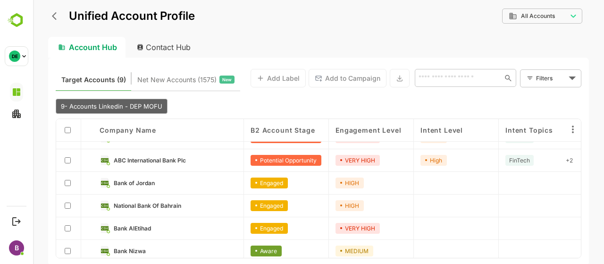
scroll to position [62, 0]
click at [141, 180] on span "Bank of Jordan" at bounding box center [134, 182] width 41 height 7
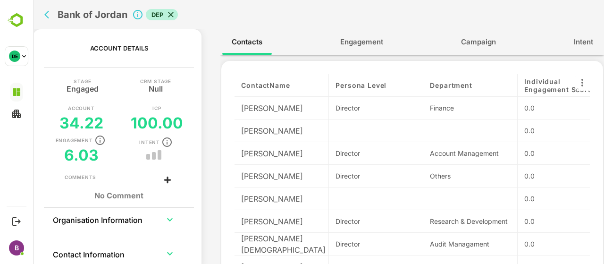
click at [360, 45] on span "Engagement" at bounding box center [361, 42] width 43 height 12
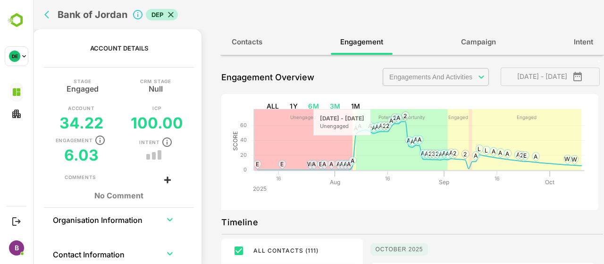
click at [314, 106] on button "6M" at bounding box center [314, 106] width 18 height 17
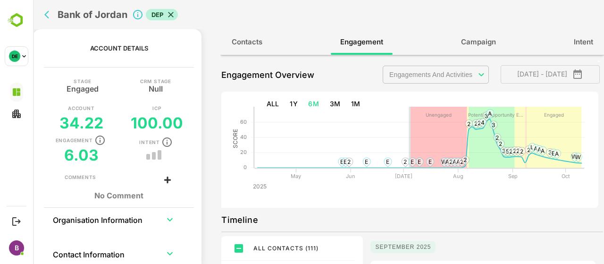
scroll to position [0, 0]
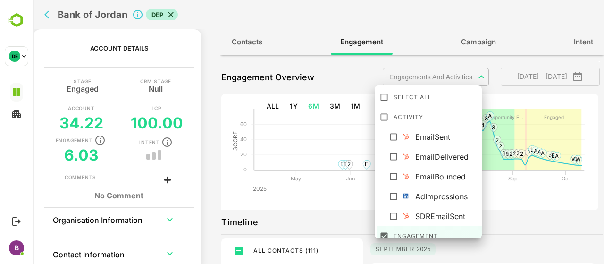
click at [450, 70] on body "**********" at bounding box center [318, 132] width 571 height 264
